Goal: Find specific page/section: Find specific page/section

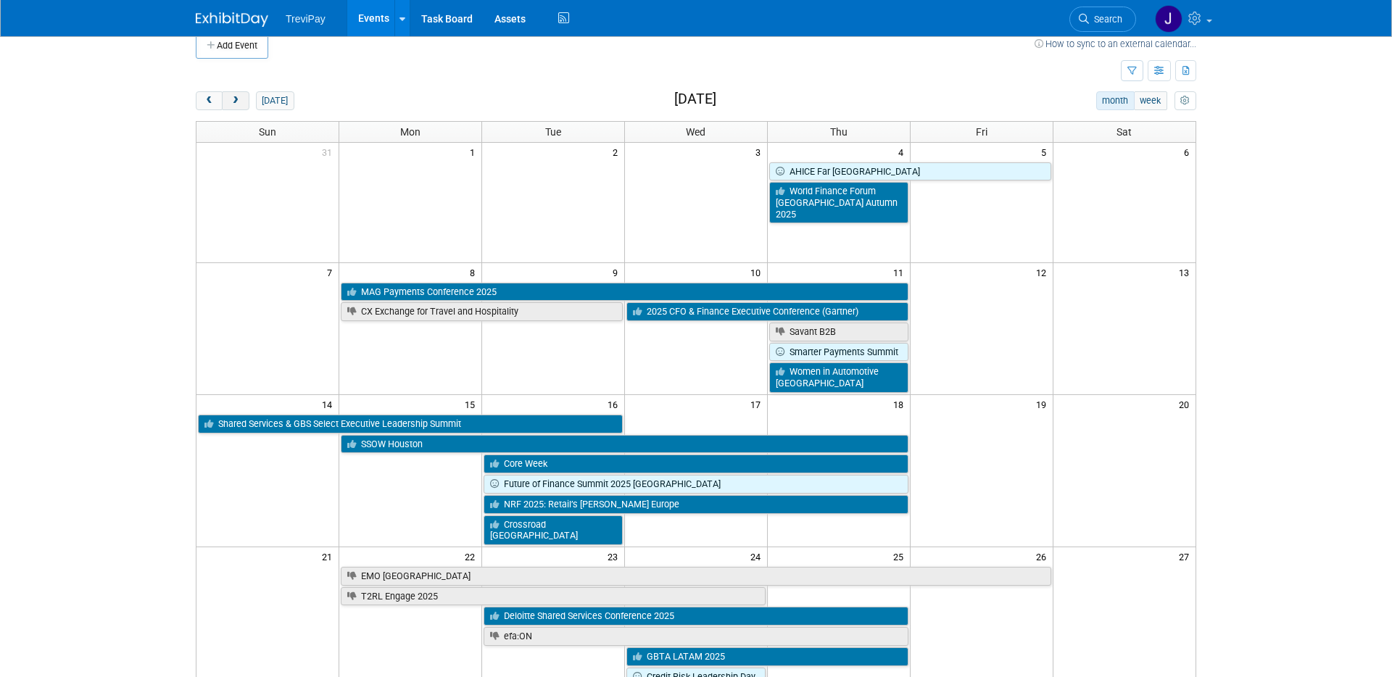
click at [236, 100] on span "next" at bounding box center [235, 100] width 11 height 9
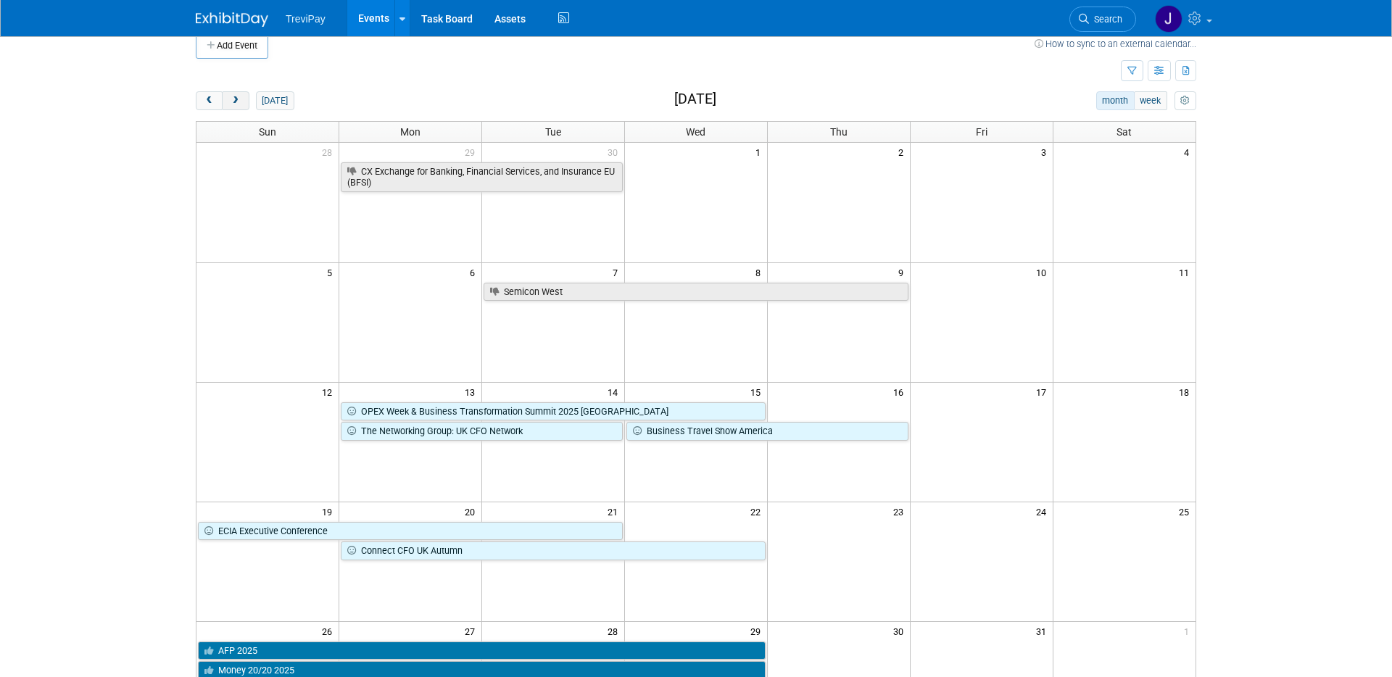
click at [236, 99] on span "next" at bounding box center [235, 100] width 11 height 9
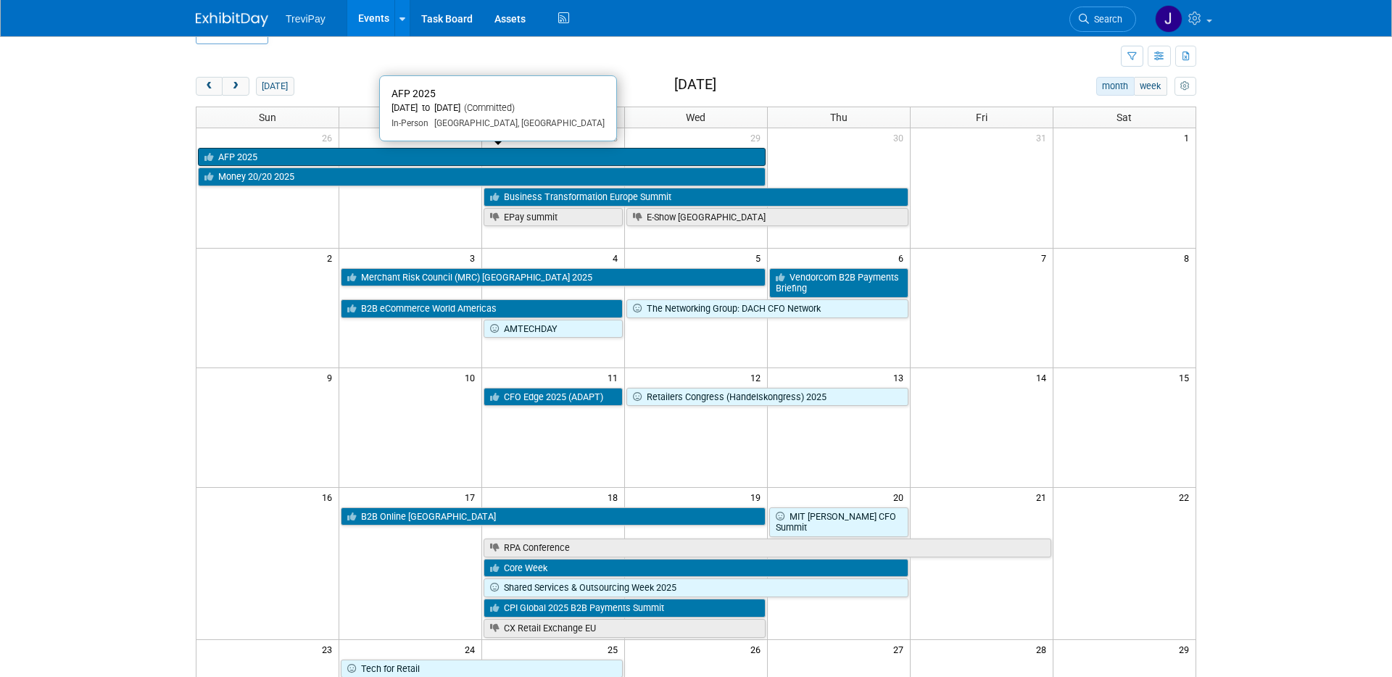
scroll to position [199, 0]
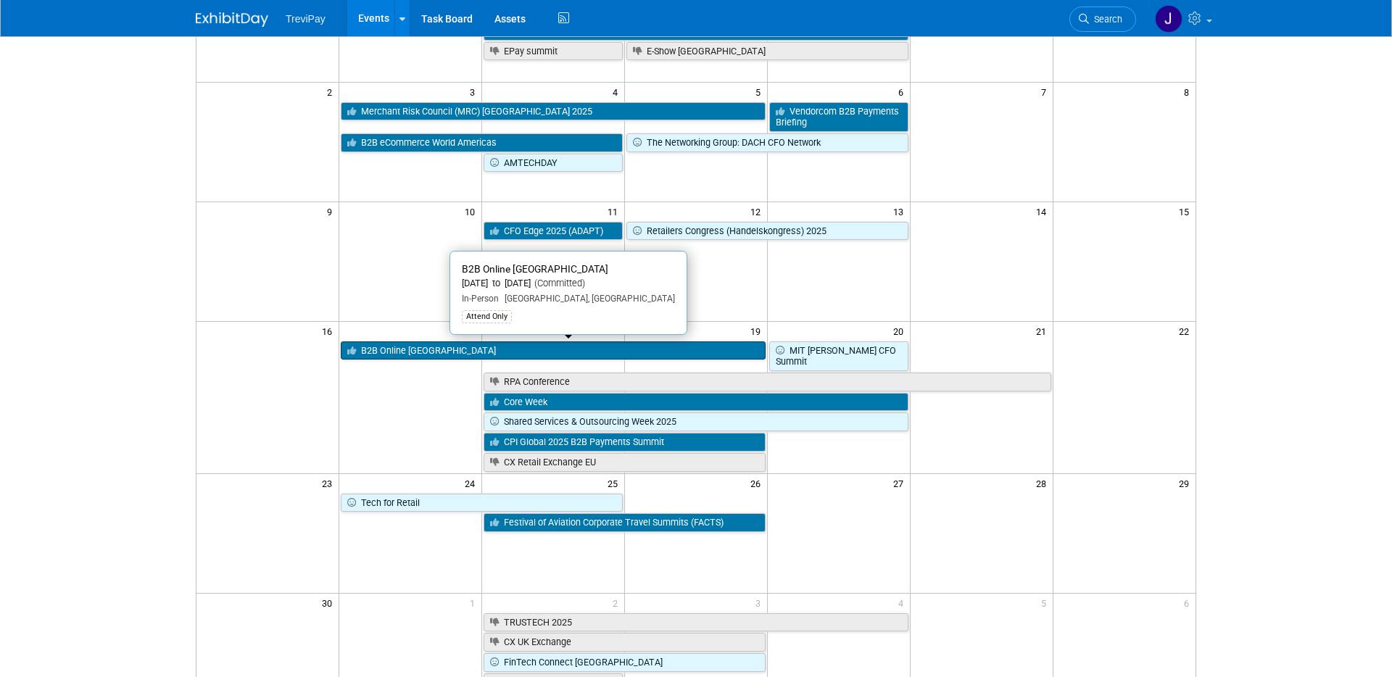
click at [514, 349] on link "B2B Online [GEOGRAPHIC_DATA]" at bounding box center [553, 350] width 425 height 19
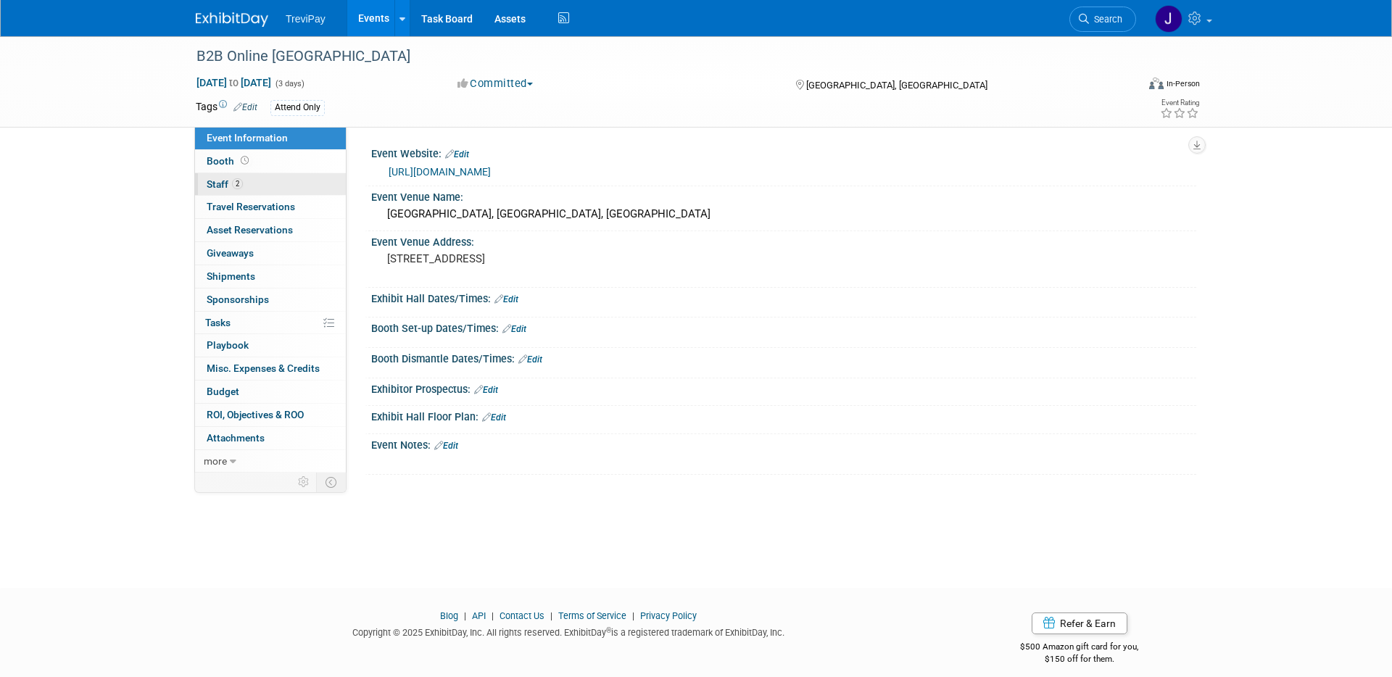
click at [244, 186] on link "2 Staff 2" at bounding box center [270, 184] width 151 height 22
